Goal: Check status: Check status

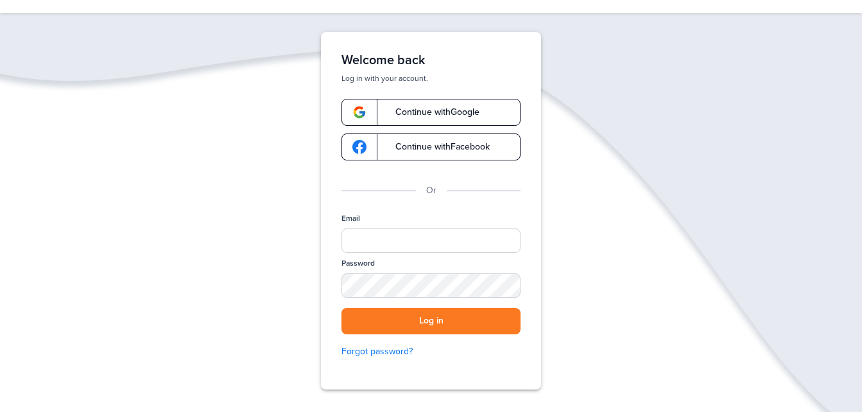
scroll to position [46, 0]
click at [389, 236] on input "Email" at bounding box center [431, 240] width 179 height 24
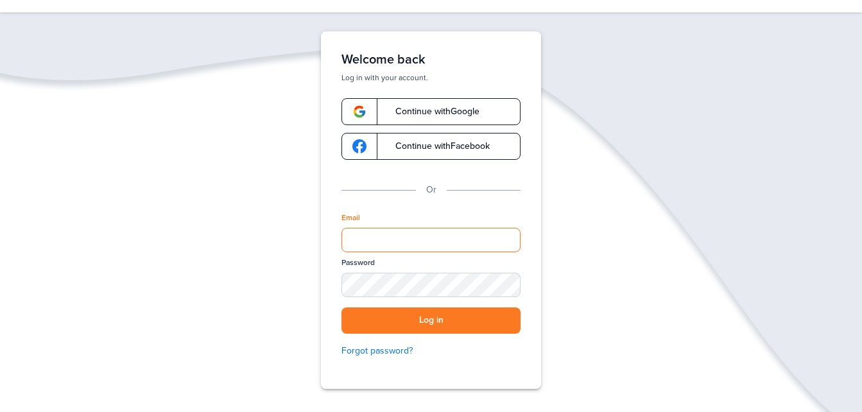
type input "**********"
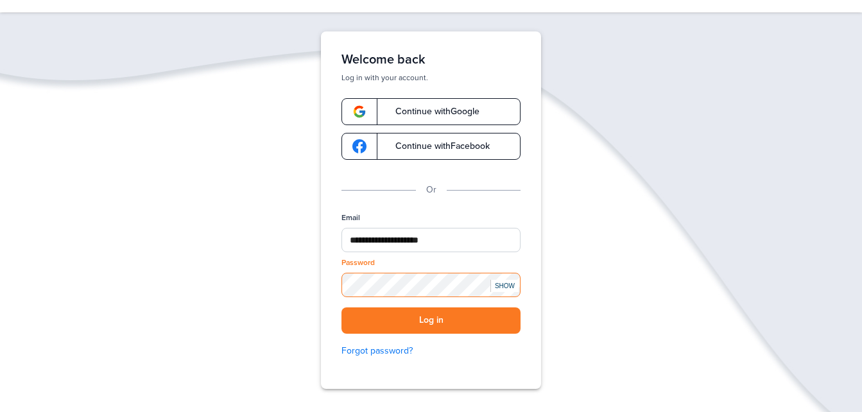
click at [342, 308] on button "Log in" at bounding box center [431, 321] width 179 height 26
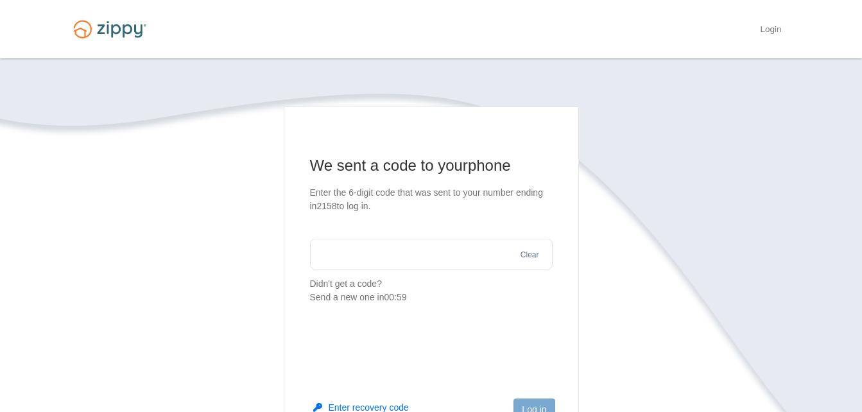
scroll to position [48, 0]
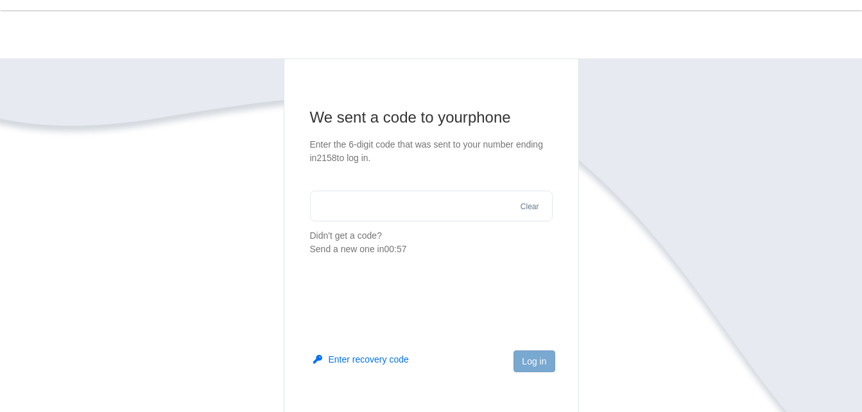
click at [394, 204] on input "text" at bounding box center [431, 206] width 243 height 31
type input "******"
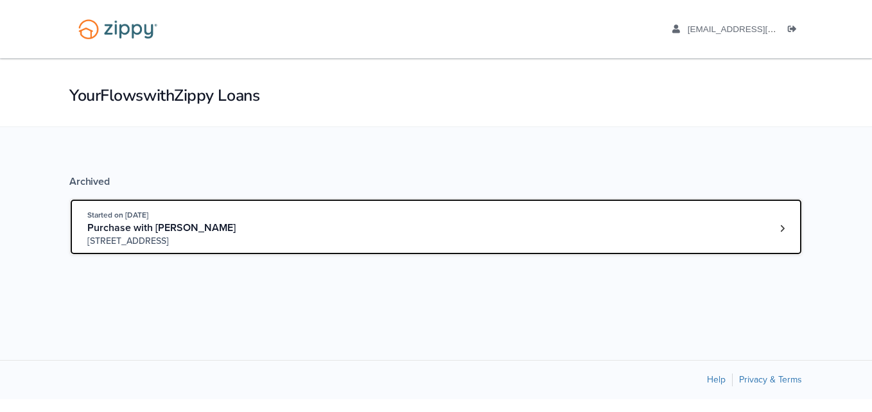
click at [207, 227] on span "Purchase with Donnie Nachtigal" at bounding box center [161, 228] width 148 height 13
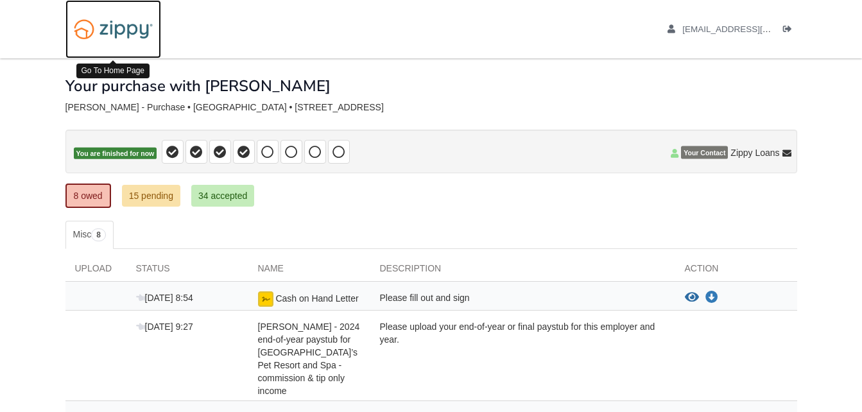
click at [110, 29] on img at bounding box center [114, 29] width 96 height 33
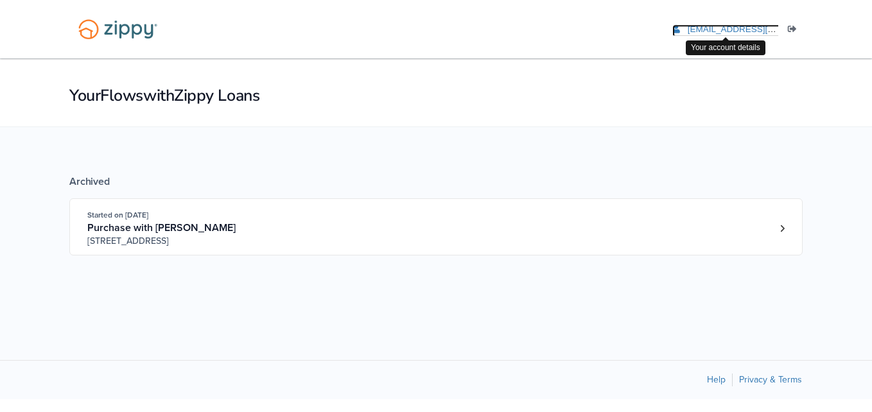
click at [692, 27] on span "[EMAIL_ADDRESS][DOMAIN_NAME]" at bounding box center [761, 29] width 147 height 10
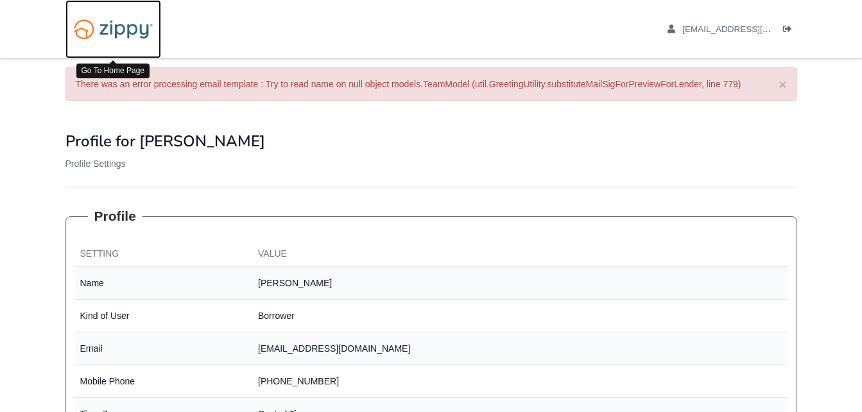
click at [129, 37] on img at bounding box center [114, 29] width 96 height 33
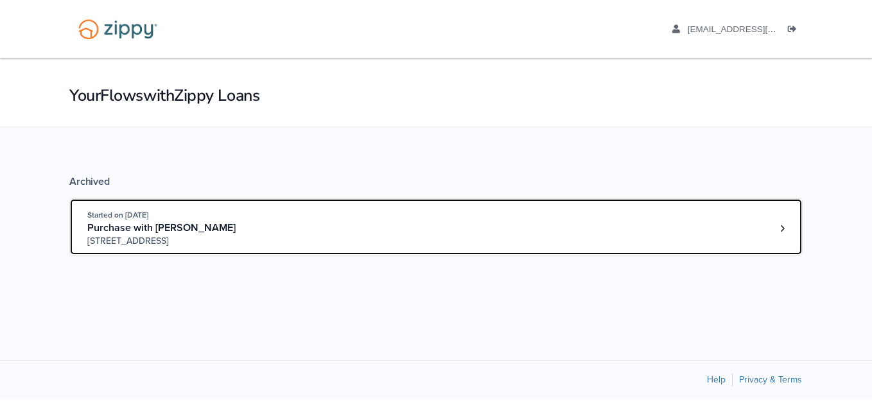
click at [236, 218] on div "Started on [DATE]" at bounding box center [185, 215] width 196 height 13
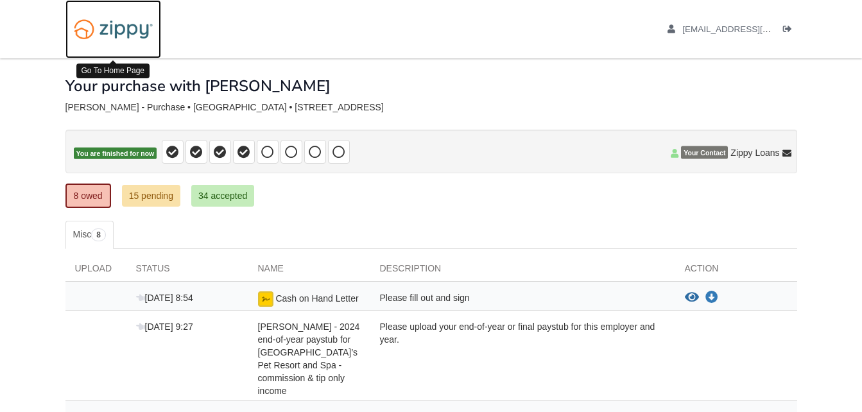
click at [96, 28] on img at bounding box center [114, 29] width 96 height 33
